Goal: Information Seeking & Learning: Learn about a topic

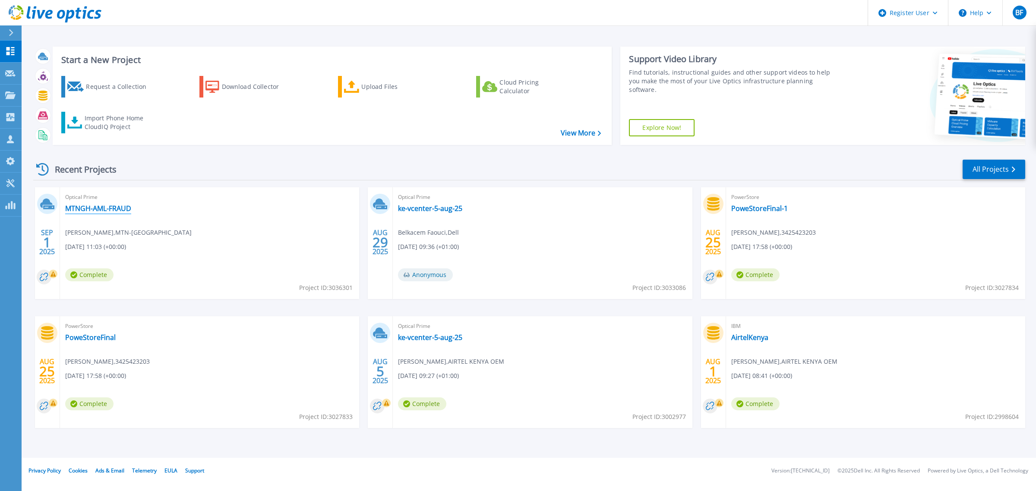
click at [108, 209] on link "MTNGH-AML-FRAUD" at bounding box center [98, 208] width 66 height 9
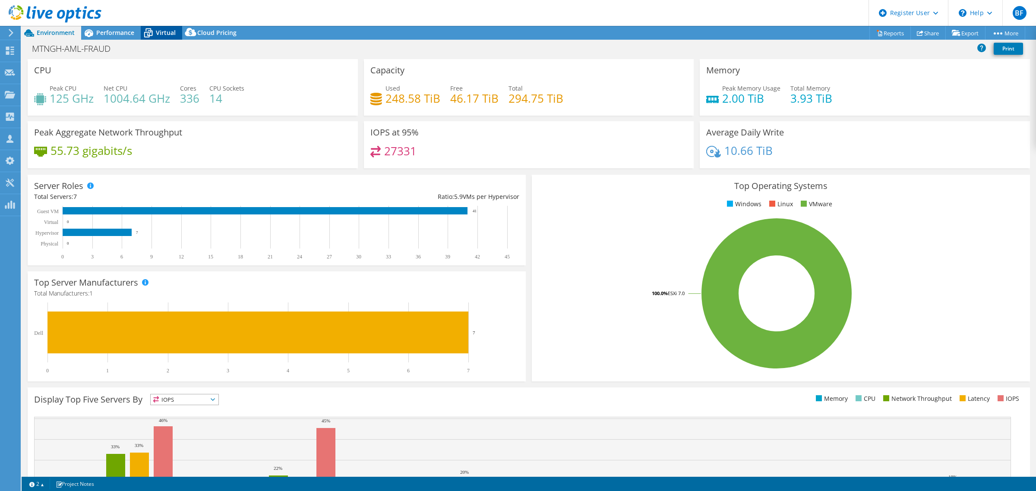
click at [164, 32] on span "Virtual" at bounding box center [166, 32] width 20 height 8
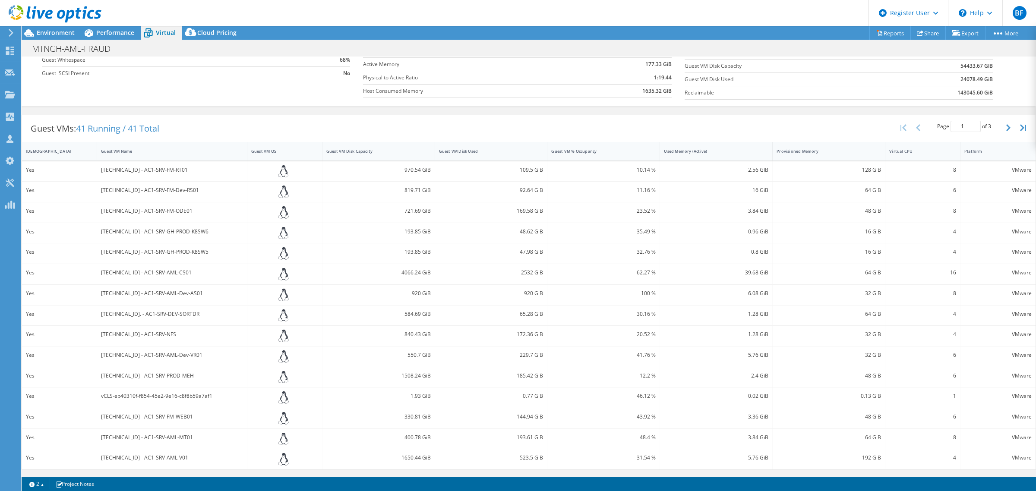
scroll to position [113, 0]
click at [168, 377] on div "10.135.34.28 - AC1-SRV-PROD-MEH" at bounding box center [172, 375] width 142 height 9
click at [180, 379] on div "10.135.34.28 - AC1-SRV-PROD-MEH" at bounding box center [172, 375] width 142 height 9
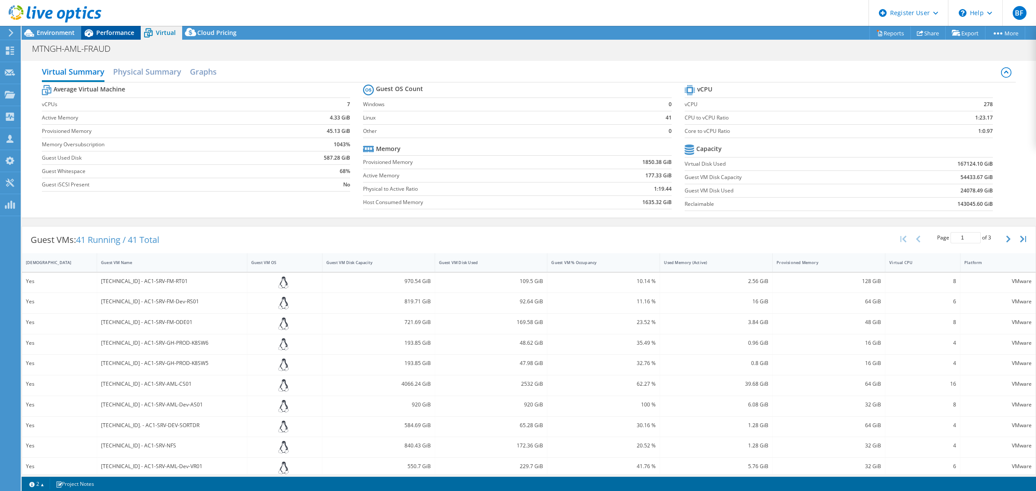
click at [111, 32] on span "Performance" at bounding box center [115, 32] width 38 height 8
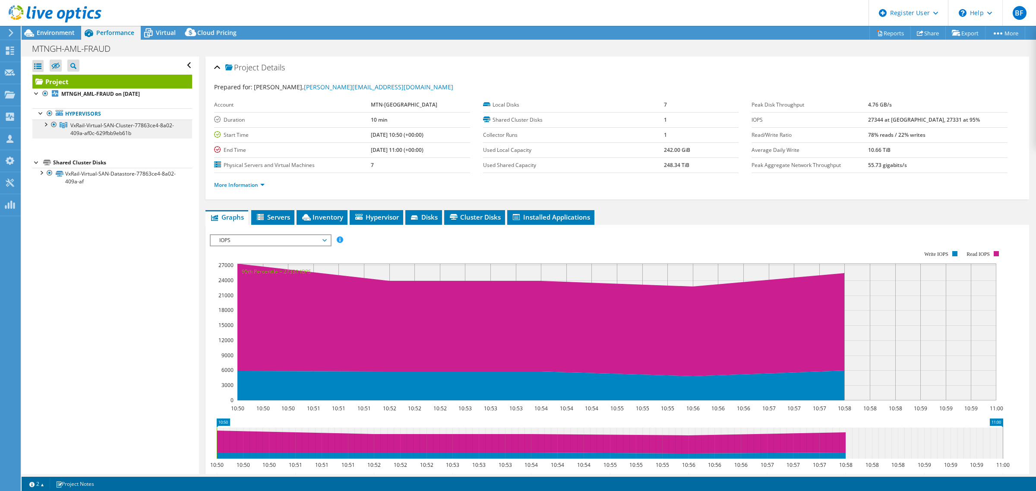
click at [47, 129] on link "VxRail-Virtual-SAN-Cluster-77863ce4-8a02-409a-af0c-629fbb9eb61b" at bounding box center [112, 129] width 160 height 19
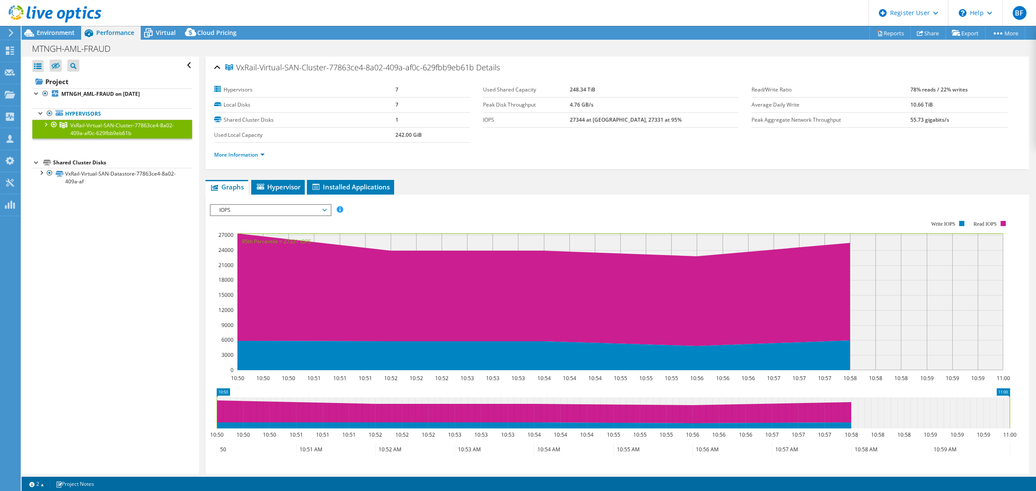
click at [44, 126] on div at bounding box center [45, 124] width 9 height 9
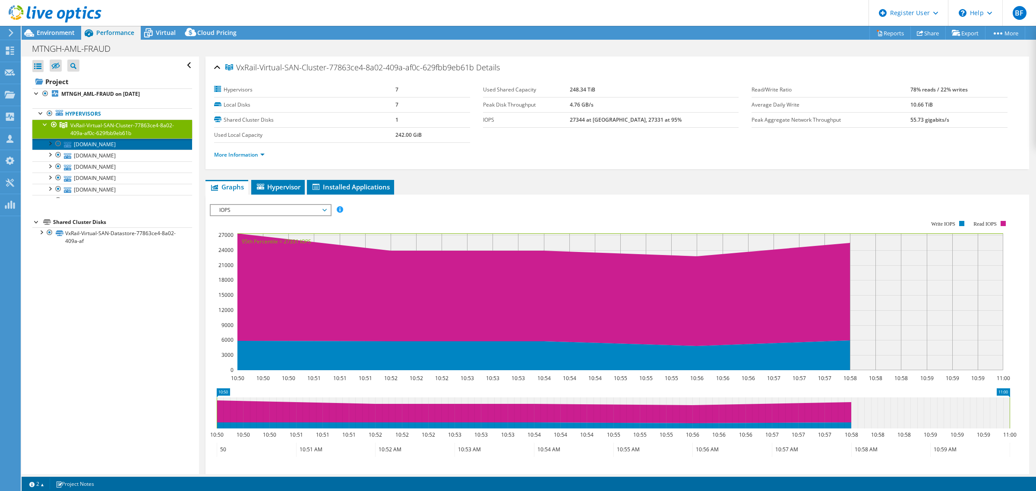
click at [95, 144] on link "as-amlfrd-srv1.mtngh.root.net" at bounding box center [112, 144] width 160 height 11
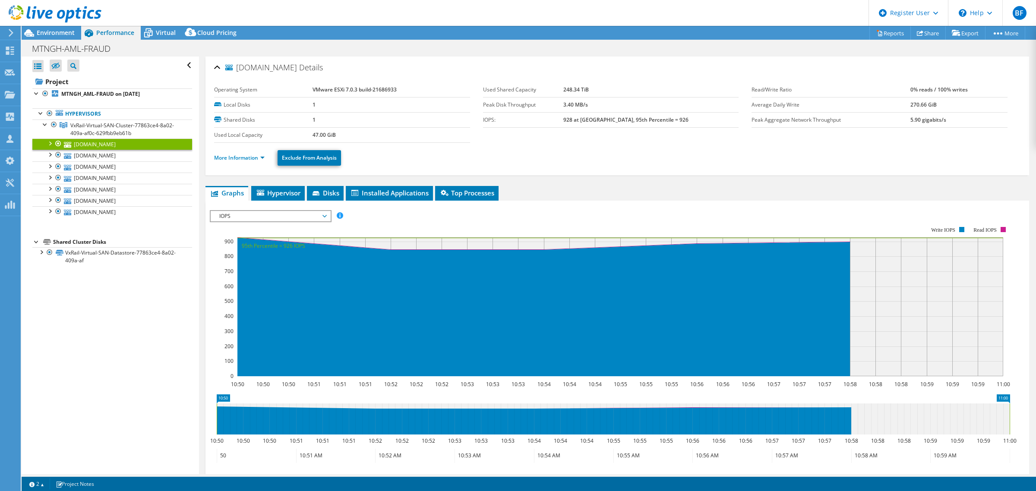
click at [315, 216] on span "IOPS" at bounding box center [270, 216] width 111 height 10
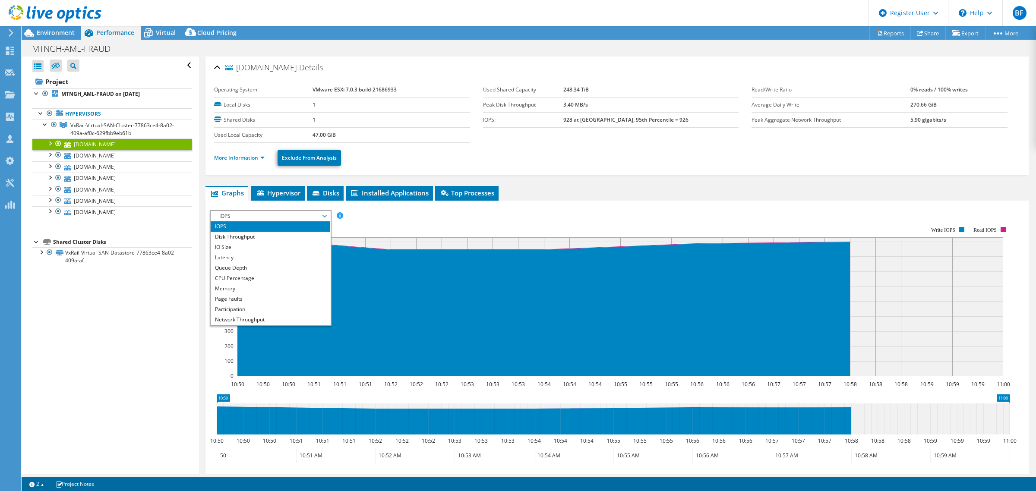
click at [315, 216] on span "IOPS" at bounding box center [270, 216] width 111 height 10
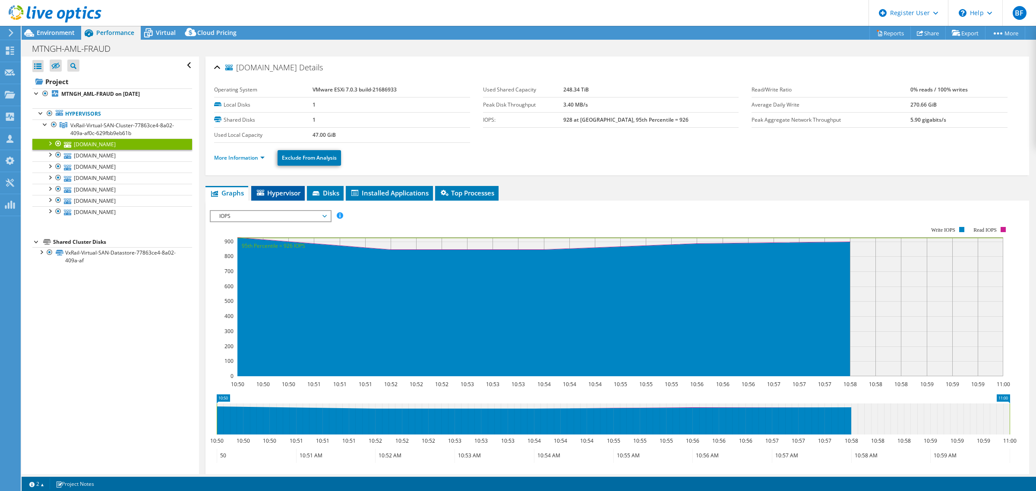
click at [284, 191] on span "Hypervisor" at bounding box center [278, 193] width 45 height 9
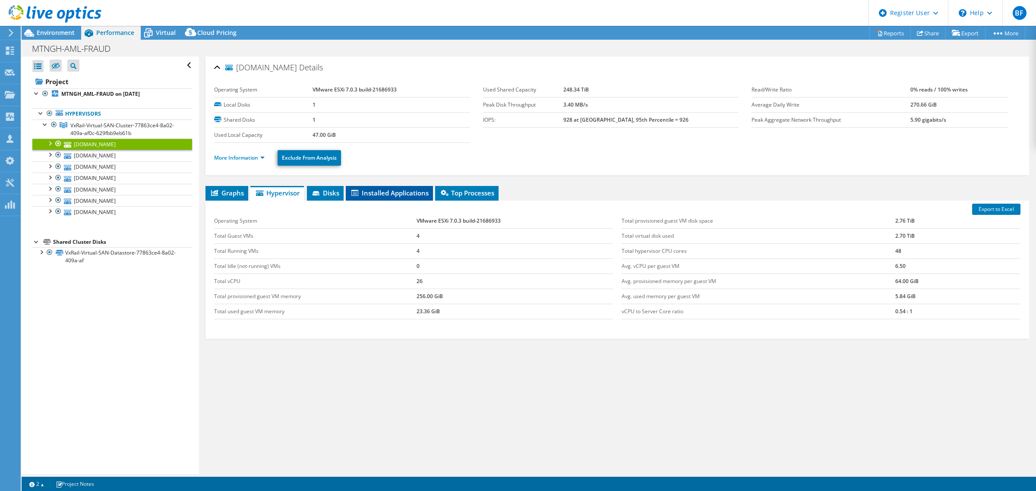
click at [389, 190] on span "Installed Applications" at bounding box center [389, 193] width 79 height 9
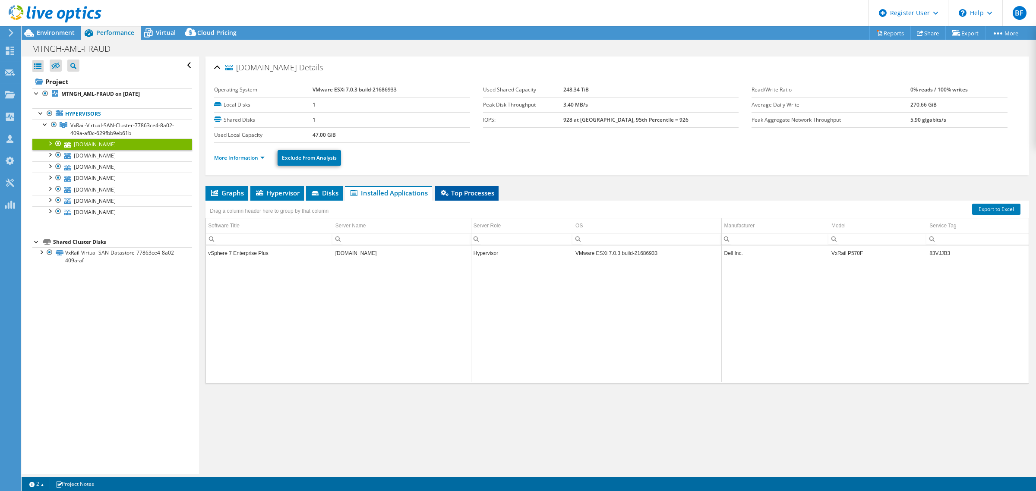
click at [483, 196] on span "Top Processes" at bounding box center [467, 193] width 55 height 9
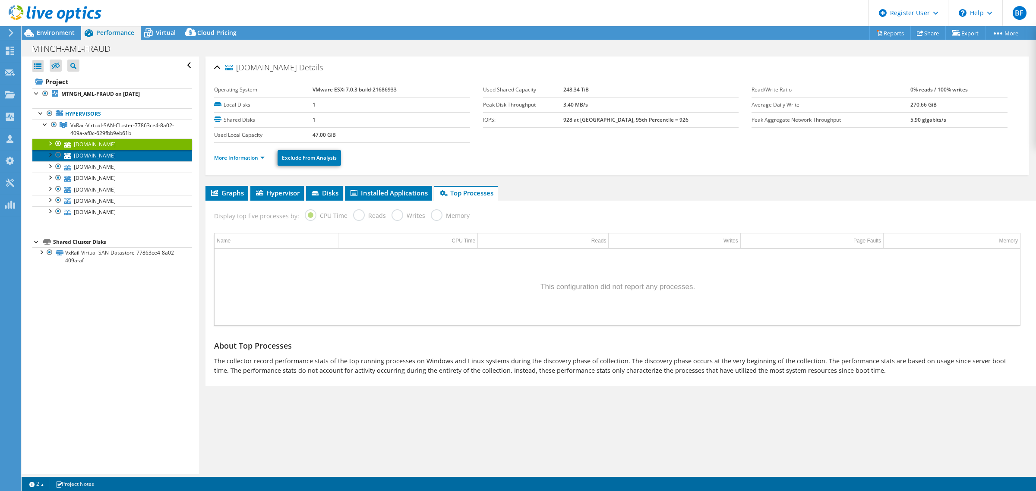
click at [125, 157] on link "as-amlfrd-srv4.mtngh.root.net" at bounding box center [112, 155] width 160 height 11
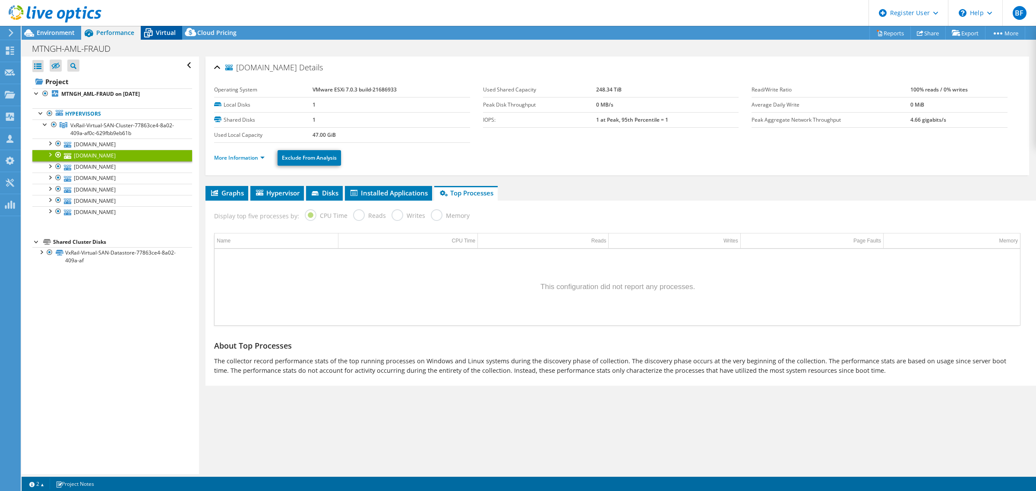
click at [162, 31] on span "Virtual" at bounding box center [166, 32] width 20 height 8
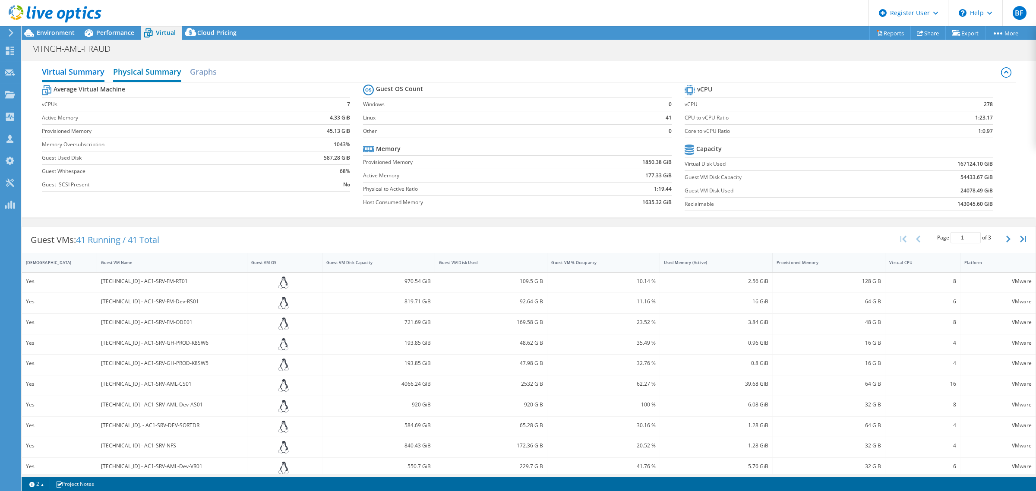
click at [146, 69] on h2 "Physical Summary" at bounding box center [147, 72] width 68 height 19
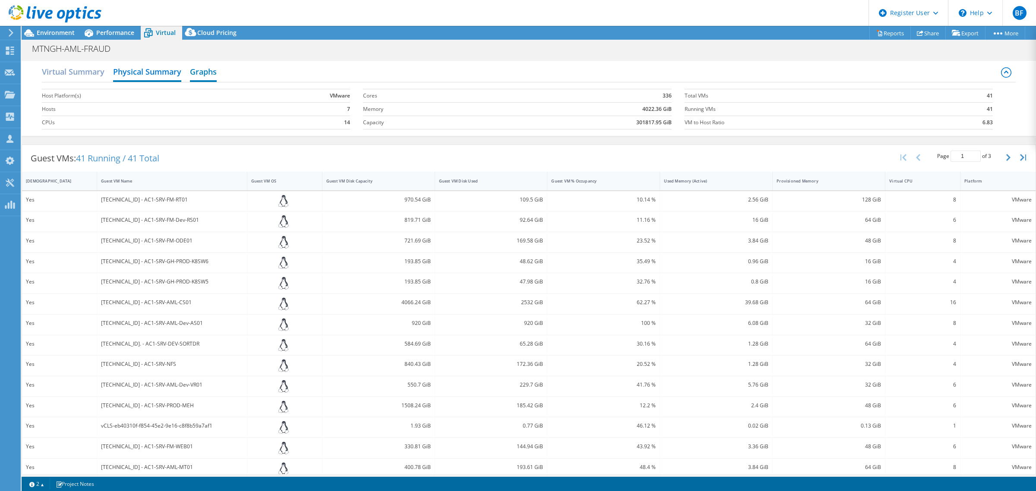
click at [199, 71] on h2 "Graphs" at bounding box center [203, 72] width 27 height 19
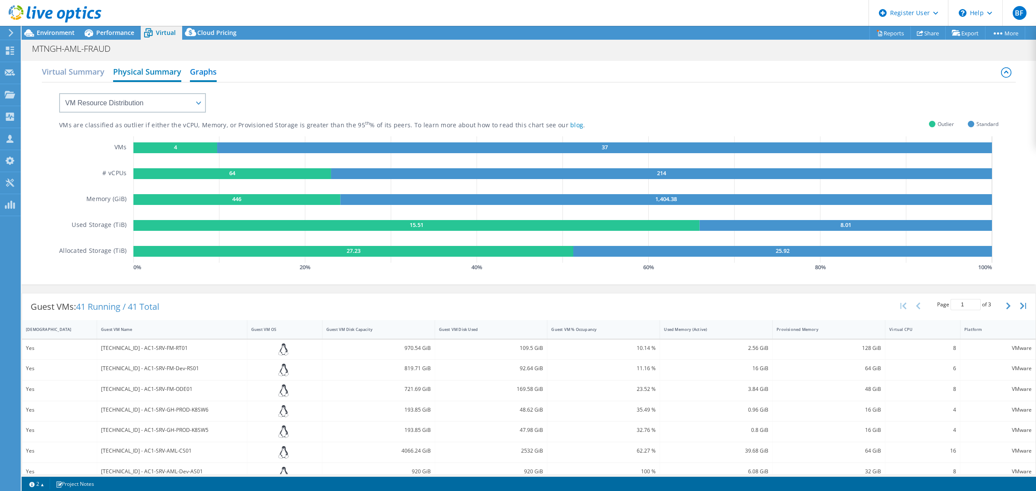
click at [167, 78] on h2 "Physical Summary" at bounding box center [147, 72] width 68 height 19
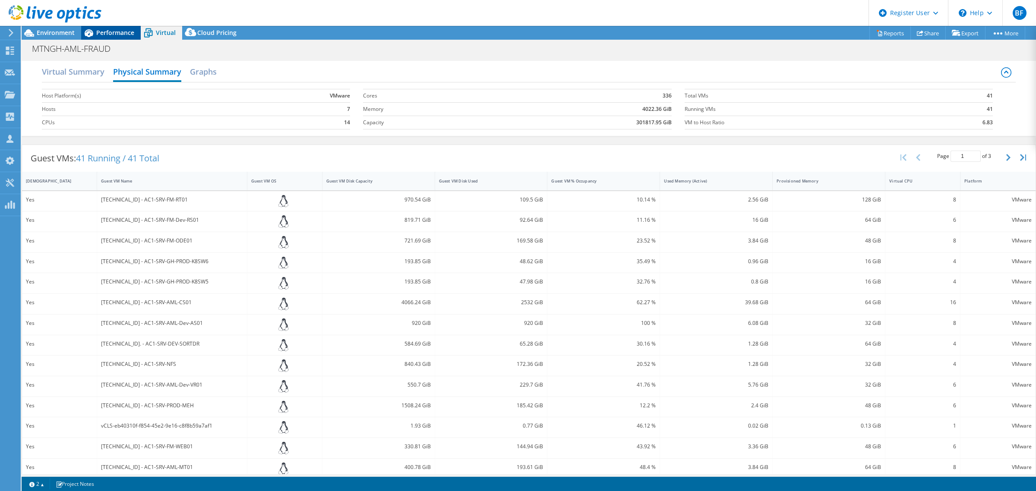
click at [124, 33] on span "Performance" at bounding box center [115, 32] width 38 height 8
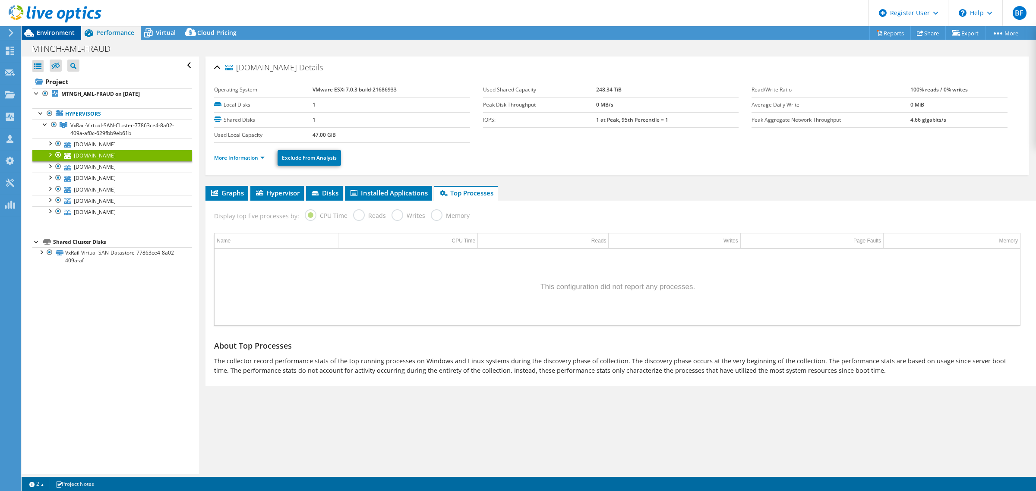
click at [52, 35] on span "Environment" at bounding box center [56, 32] width 38 height 8
